Goal: Task Accomplishment & Management: Complete application form

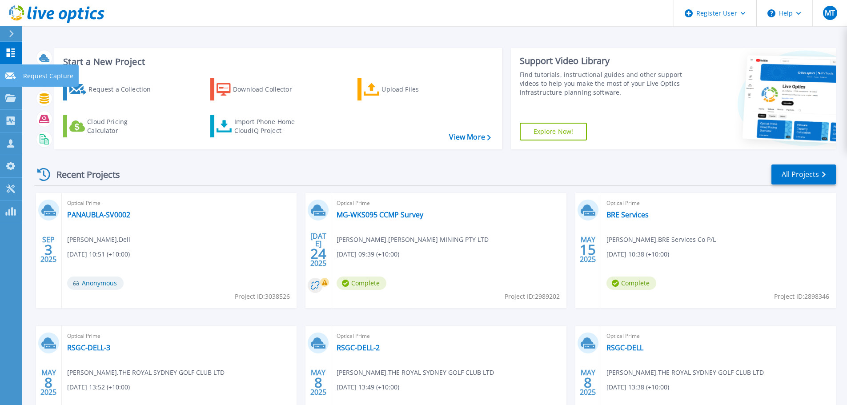
click at [39, 76] on p "Request Capture" at bounding box center [48, 75] width 50 height 23
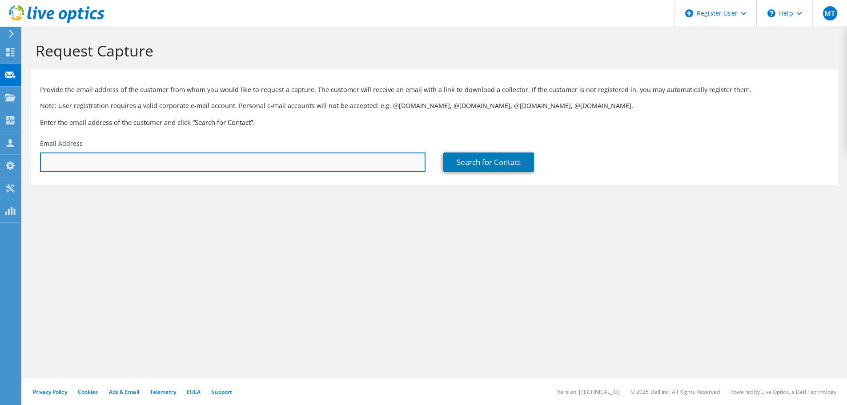
click at [246, 163] on input "text" at bounding box center [232, 162] width 385 height 20
paste input "[PERSON_NAME][EMAIL_ADDRESS][DOMAIN_NAME]"
type input "[PERSON_NAME][EMAIL_ADDRESS][DOMAIN_NAME]"
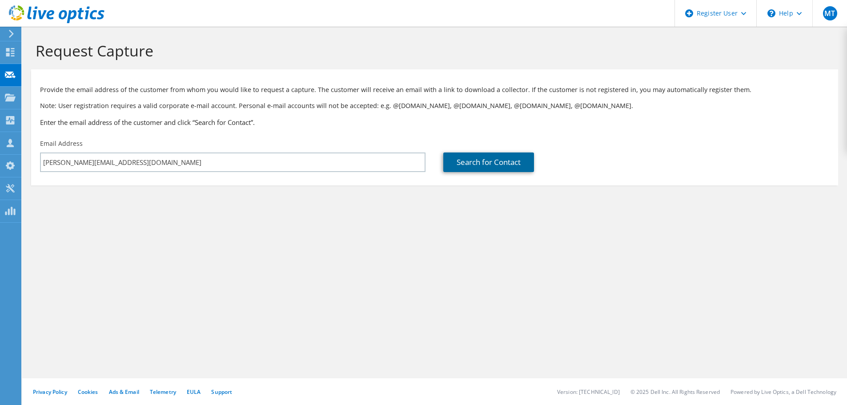
click at [509, 165] on link "Search for Contact" at bounding box center [488, 162] width 91 height 20
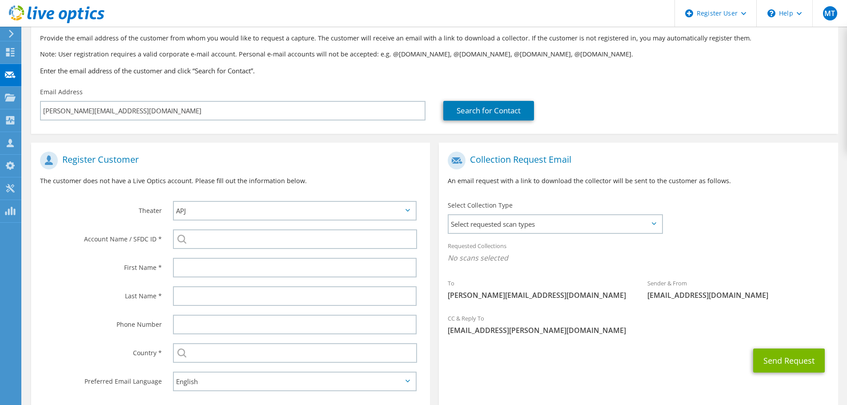
scroll to position [100, 0]
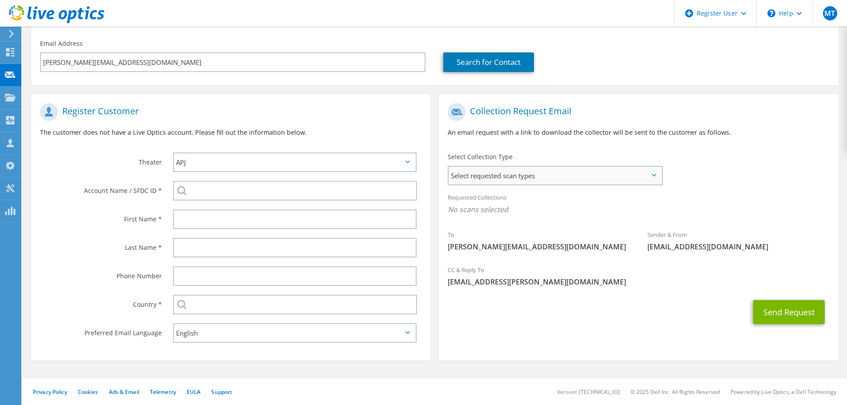
click at [493, 175] on span "Select requested scan types" at bounding box center [554, 176] width 213 height 18
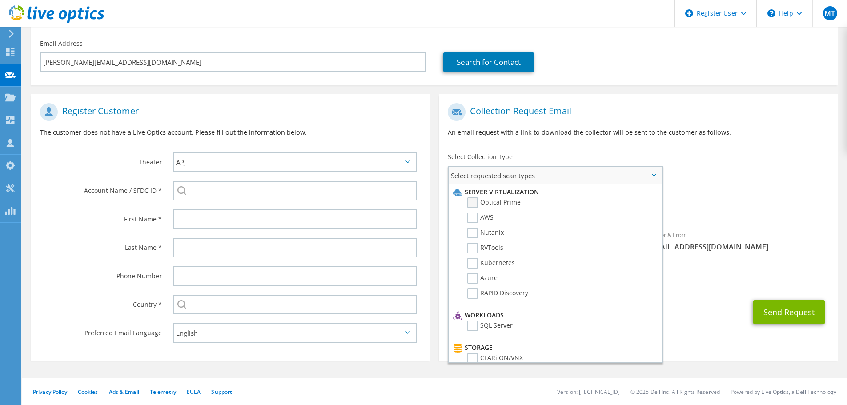
click at [484, 205] on label "Optical Prime" at bounding box center [493, 202] width 53 height 11
click at [0, 0] on input "Optical Prime" at bounding box center [0, 0] width 0 height 0
click at [362, 377] on section "Request Capture Provide the email address of the customer from whom you would l…" at bounding box center [434, 166] width 824 height 478
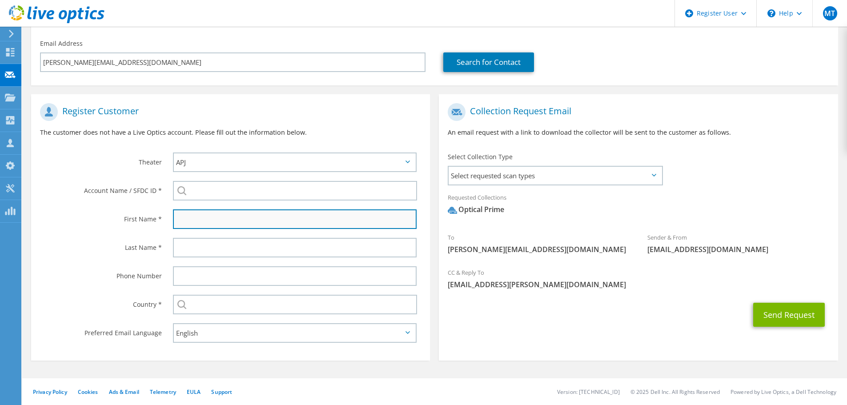
click at [237, 218] on input "text" at bounding box center [295, 219] width 244 height 20
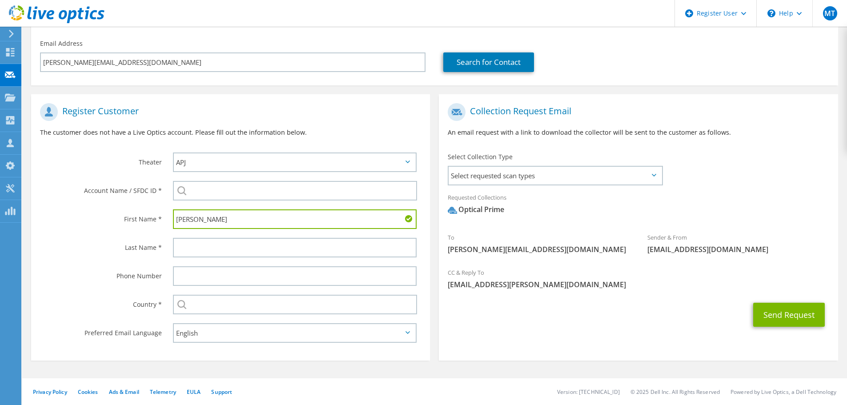
type input "[PERSON_NAME]"
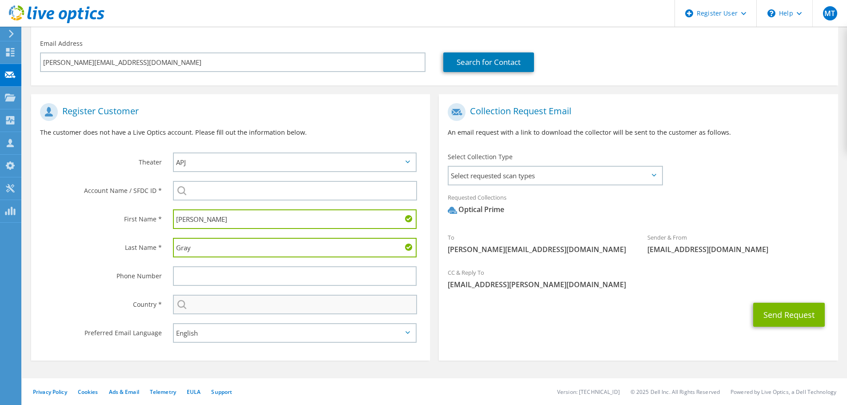
type input "Gray"
click at [213, 304] on input "text" at bounding box center [295, 305] width 244 height 20
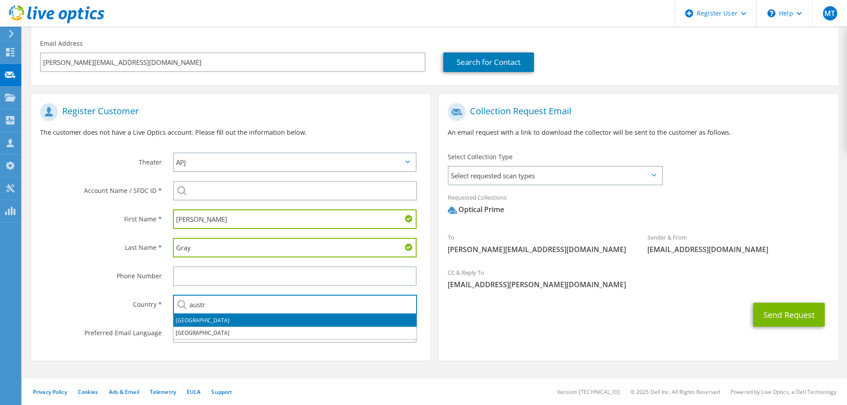
click at [214, 323] on li "[GEOGRAPHIC_DATA]" at bounding box center [294, 320] width 243 height 12
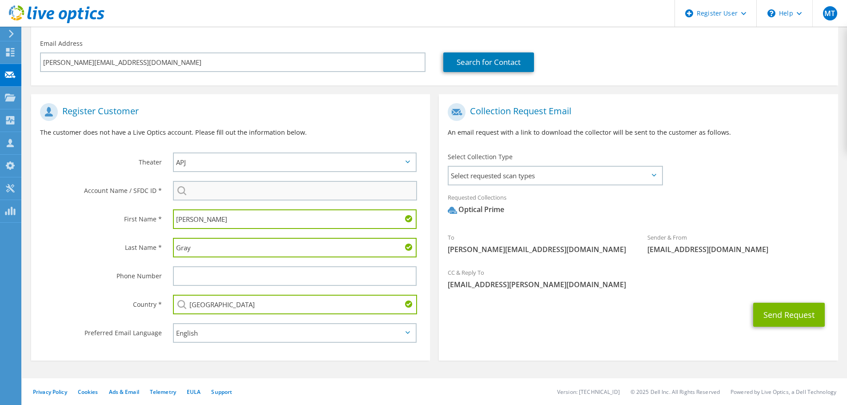
type input "[GEOGRAPHIC_DATA]"
click at [218, 197] on input "search" at bounding box center [295, 191] width 244 height 20
click at [272, 190] on input "search" at bounding box center [295, 191] width 244 height 20
paste input "3607615366"
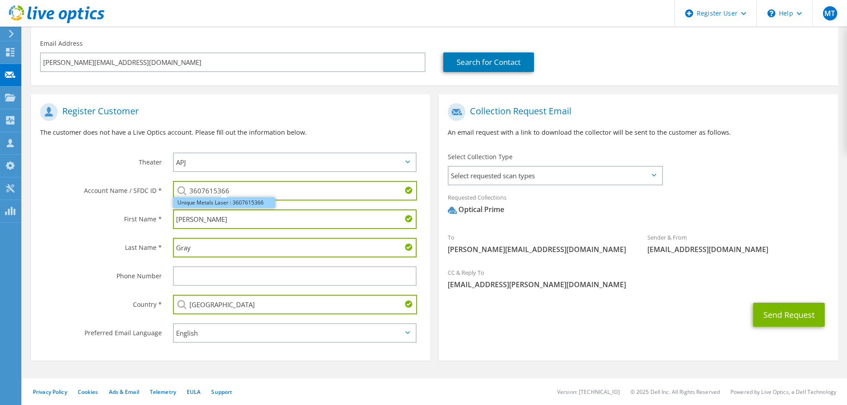
click at [245, 204] on li "Unique Metals Laser : 3607615366" at bounding box center [224, 202] width 102 height 11
type input "Unique Metals Laser : 3607615366"
click at [663, 338] on section "Collection Request Email An email request with a link to download the collector…" at bounding box center [638, 227] width 399 height 266
click at [773, 313] on button "Send Request" at bounding box center [789, 315] width 72 height 24
